Goal: Transaction & Acquisition: Purchase product/service

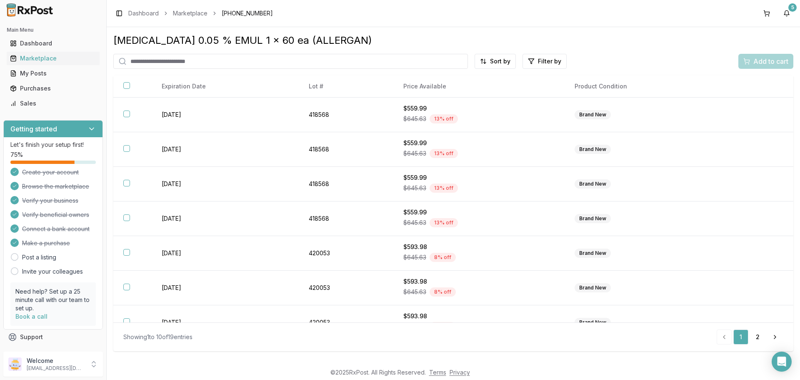
click at [205, 65] on input "search" at bounding box center [290, 61] width 355 height 15
click at [195, 63] on input "*****" at bounding box center [290, 61] width 355 height 15
type input "*******"
click at [22, 57] on div "Marketplace" at bounding box center [53, 58] width 86 height 8
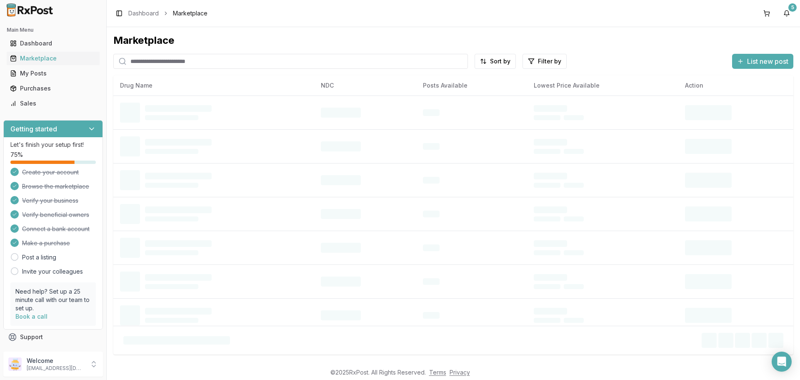
click at [225, 59] on input "search" at bounding box center [290, 61] width 355 height 15
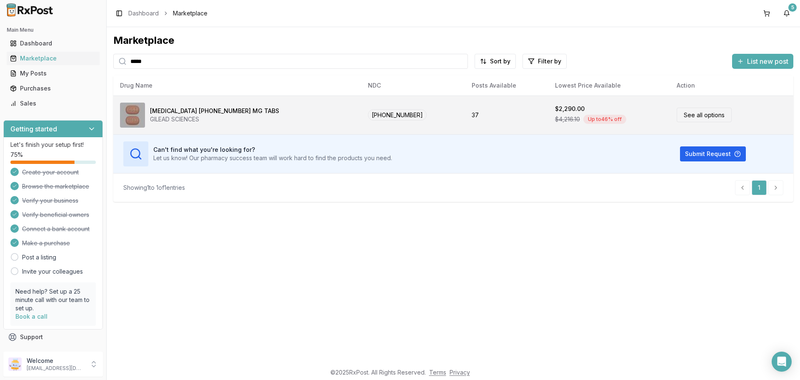
type input "*****"
click at [684, 118] on link "See all options" at bounding box center [704, 115] width 55 height 15
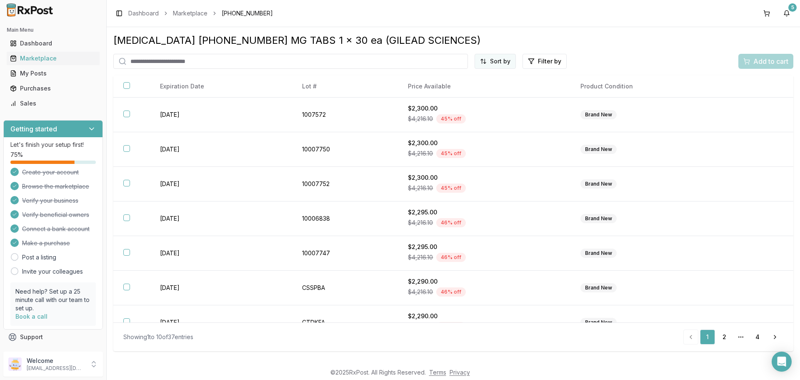
click at [500, 61] on html "Main Menu Dashboard Marketplace My Posts Purchases Sales Getting started Let's …" at bounding box center [400, 190] width 800 height 380
click at [476, 94] on div "Price (Low to High)" at bounding box center [475, 92] width 79 height 13
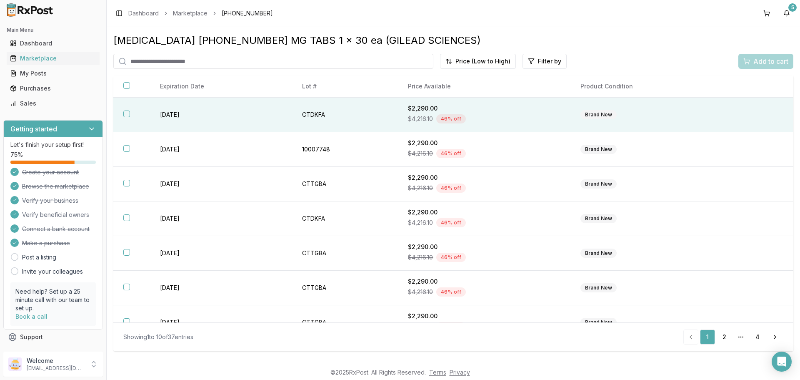
click at [127, 115] on button "button" at bounding box center [126, 113] width 7 height 7
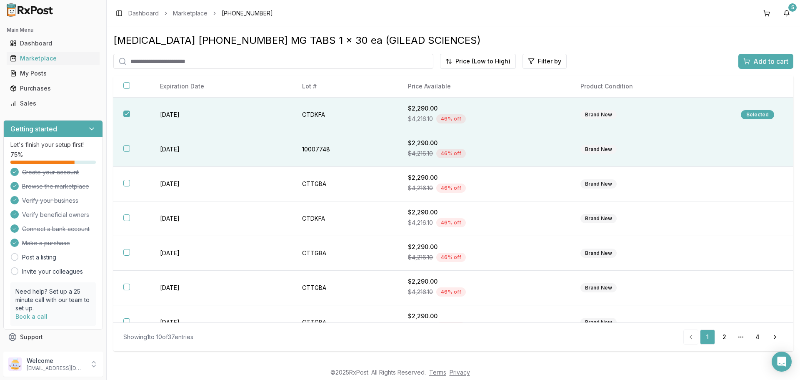
click at [129, 146] on button "button" at bounding box center [126, 148] width 7 height 7
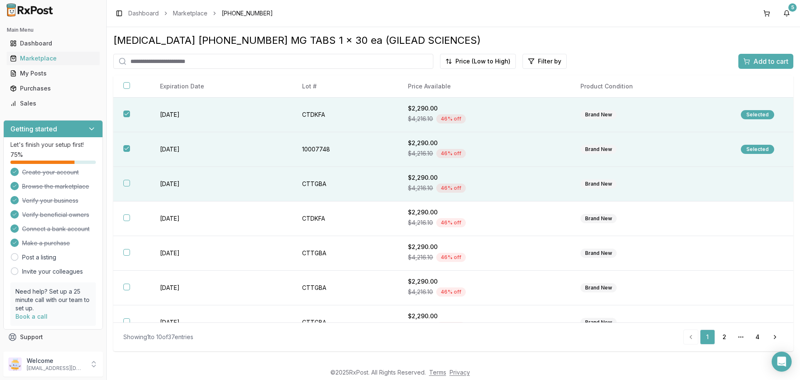
click at [125, 183] on button "button" at bounding box center [126, 183] width 7 height 7
click at [762, 60] on span "Add to cart" at bounding box center [771, 61] width 35 height 10
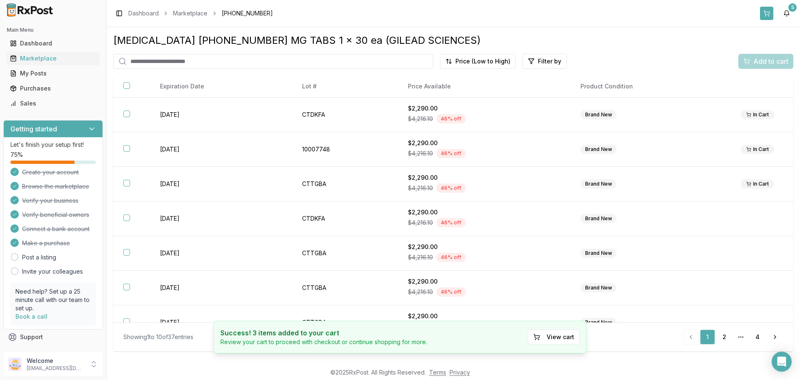
click at [767, 15] on button at bounding box center [766, 13] width 13 height 13
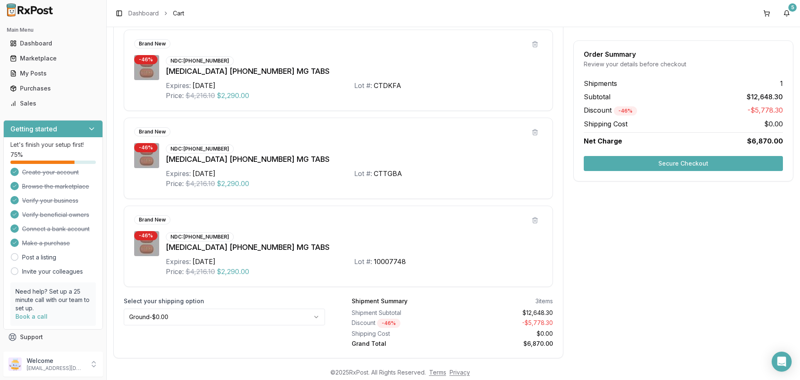
scroll to position [208, 0]
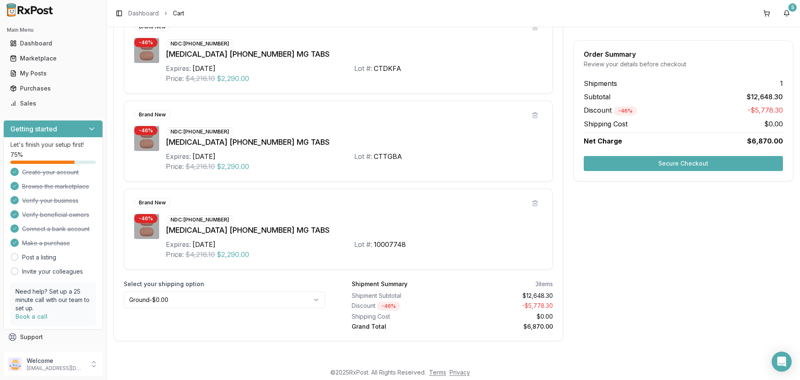
click at [284, 305] on html "Main Menu Dashboard Marketplace My Posts Purchases Sales Getting started Let's …" at bounding box center [400, 190] width 800 height 380
click at [689, 162] on button "Secure Checkout" at bounding box center [683, 163] width 199 height 15
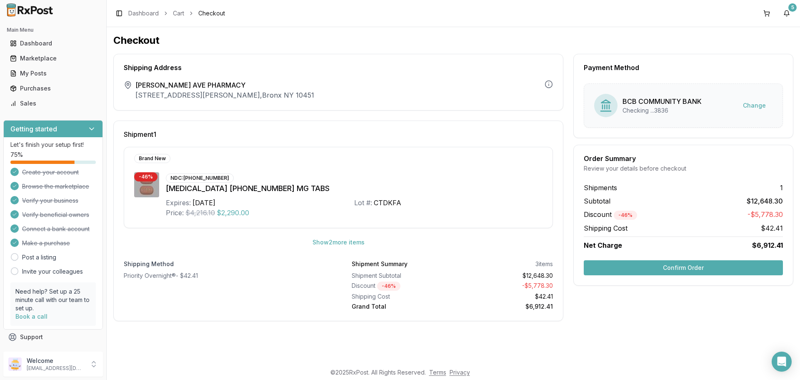
click at [656, 273] on button "Confirm Order" at bounding box center [683, 267] width 199 height 15
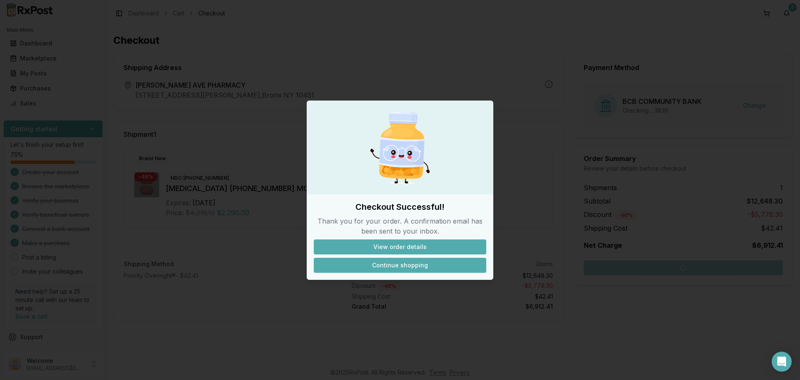
click at [397, 266] on button "Continue shopping" at bounding box center [400, 265] width 173 height 15
